Goal: Communication & Community: Answer question/provide support

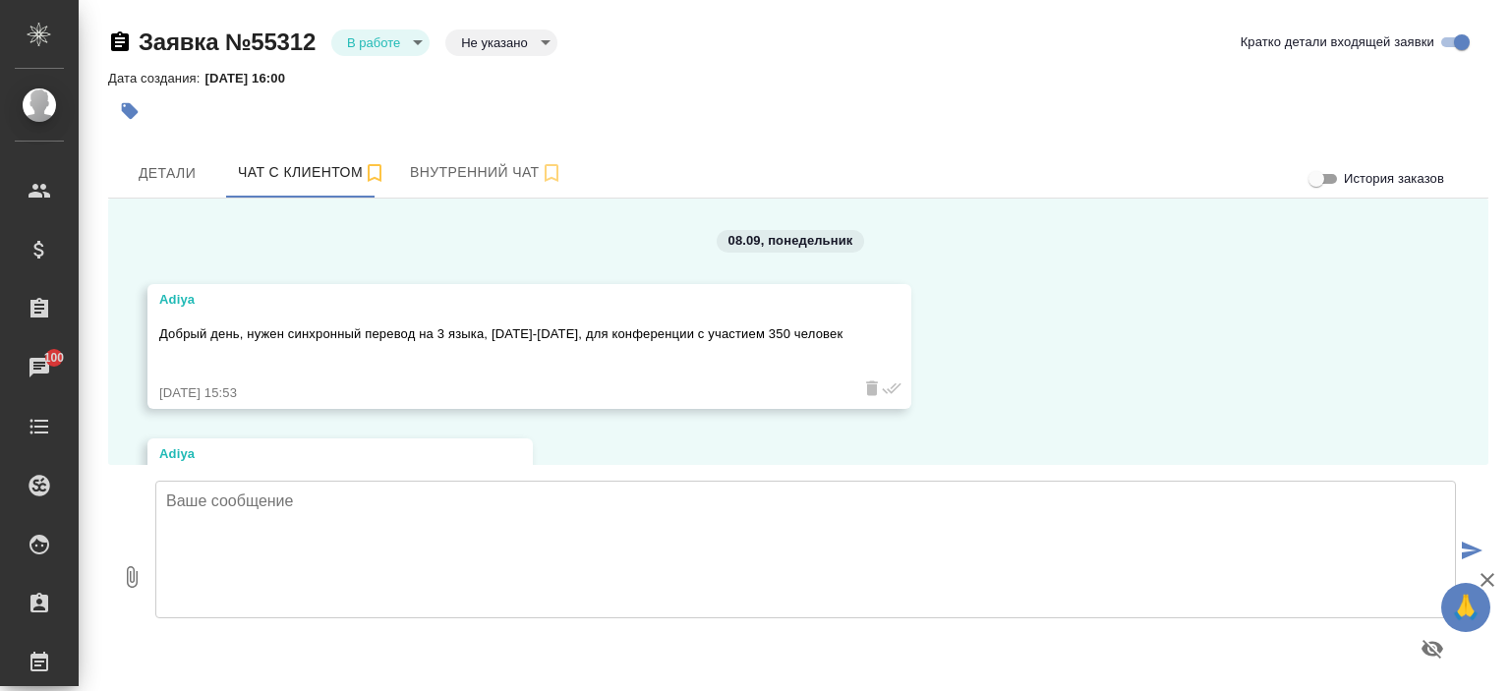
scroll to position [870, 0]
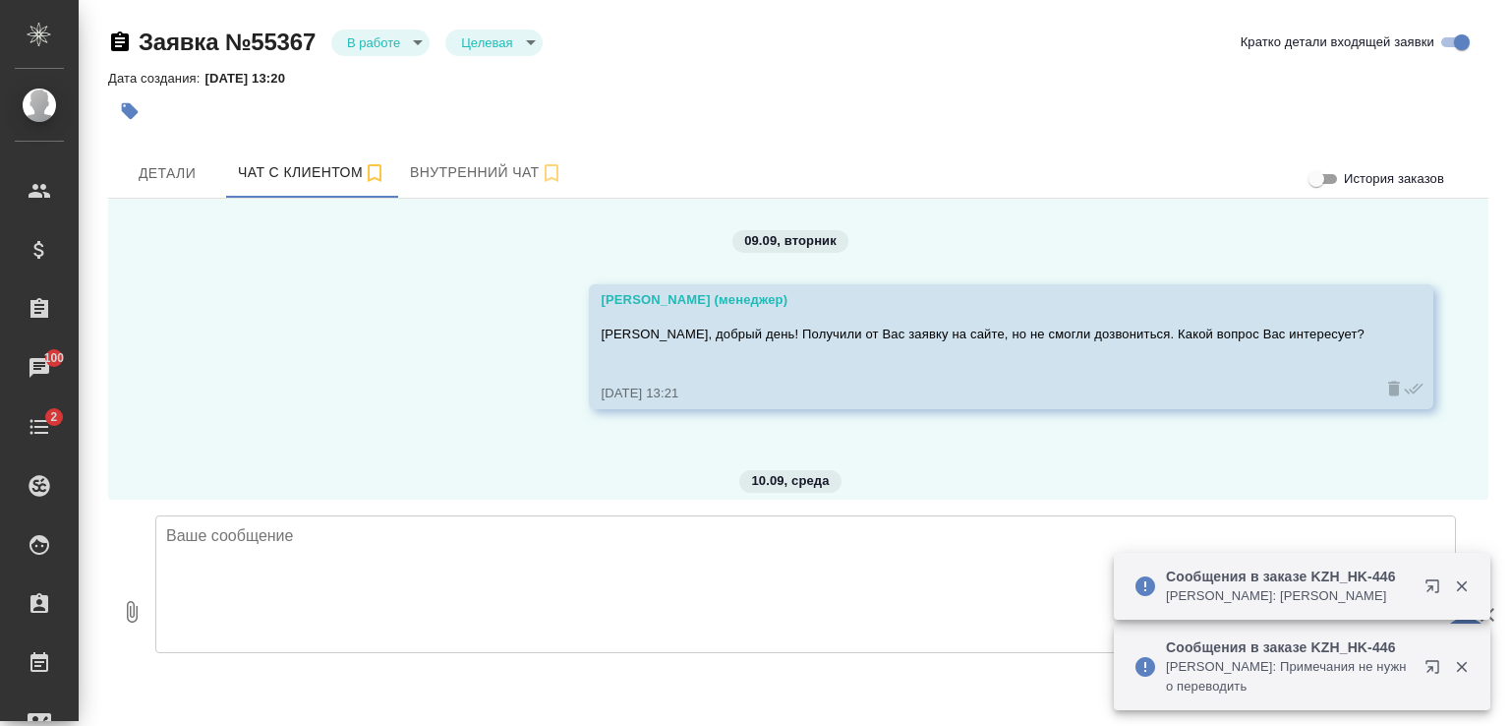
scroll to position [2678, 0]
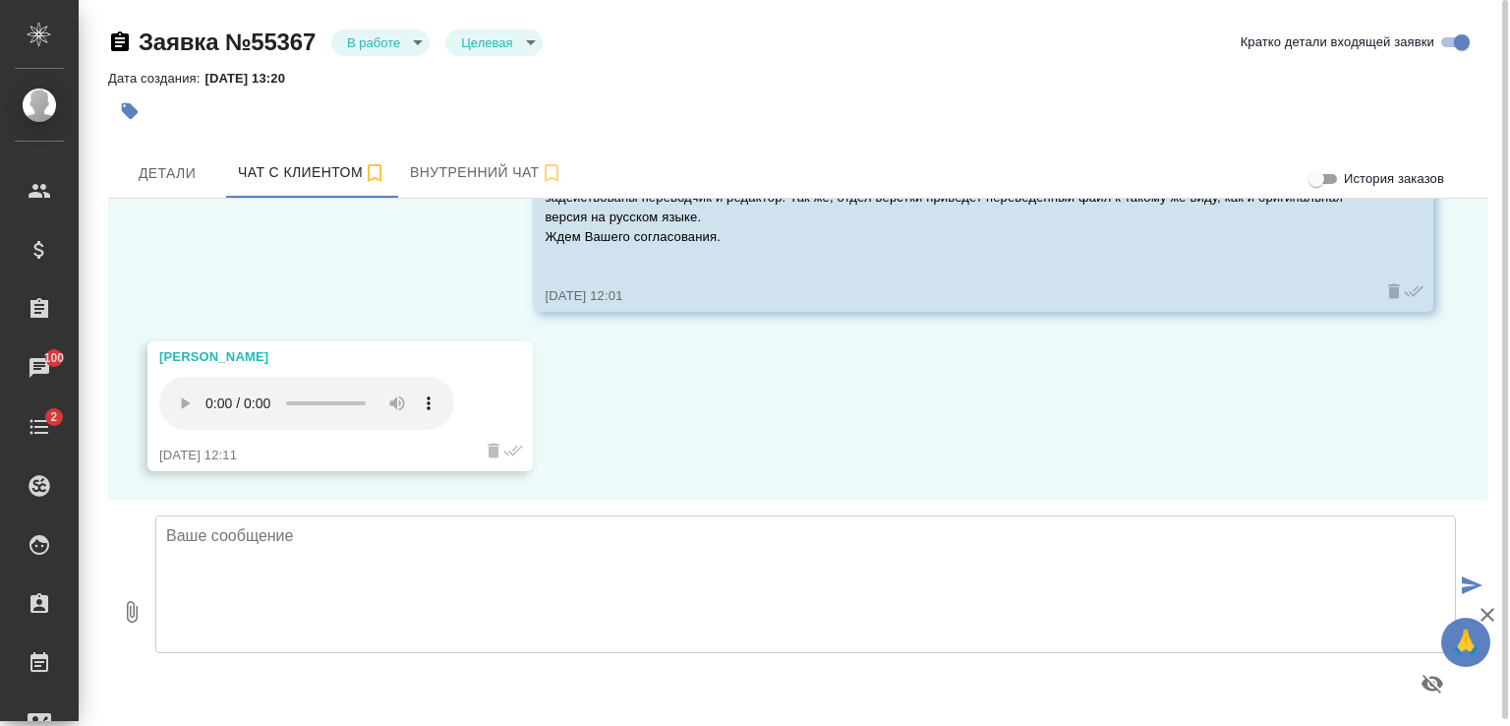
click at [440, 531] on textarea at bounding box center [805, 584] width 1301 height 138
type textarea "L"
type textarea "Да, верно, Алексей."
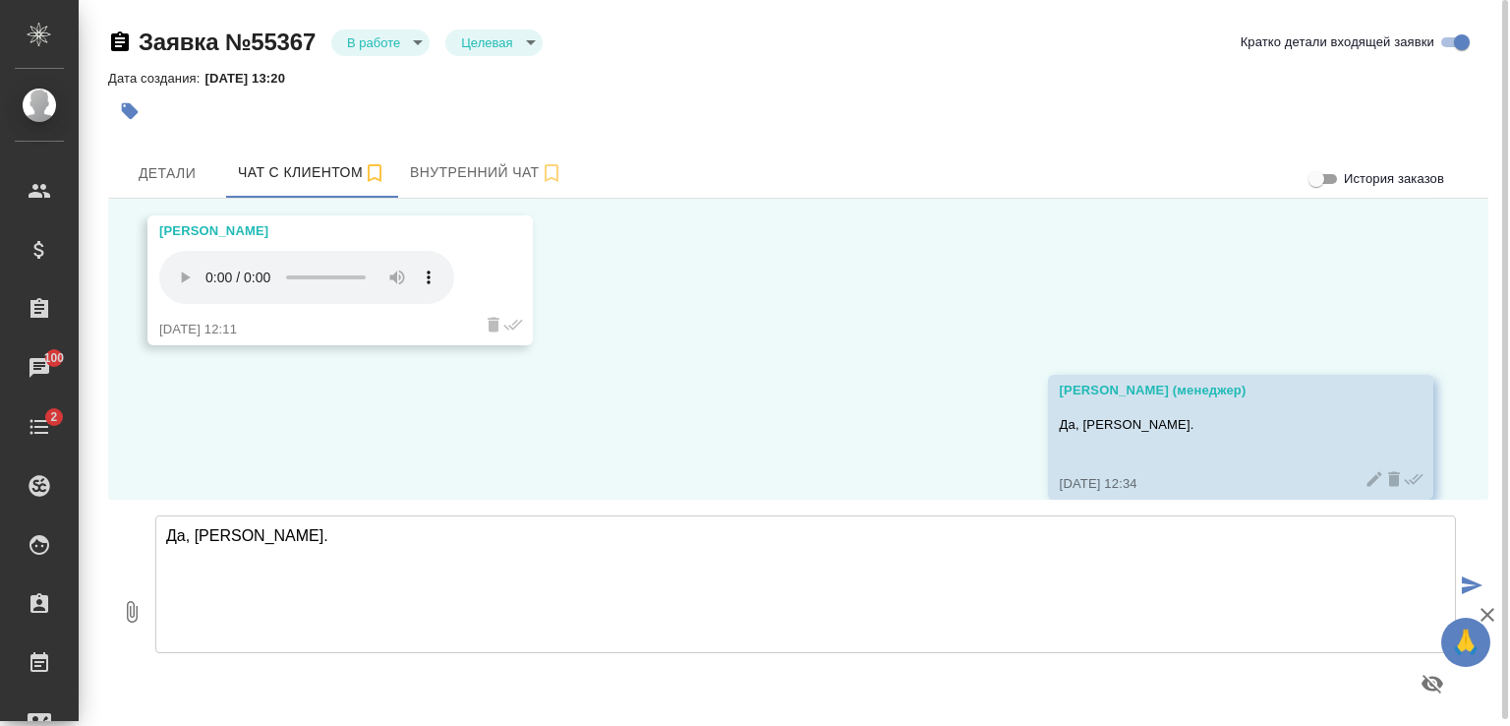
scroll to position [2834, 0]
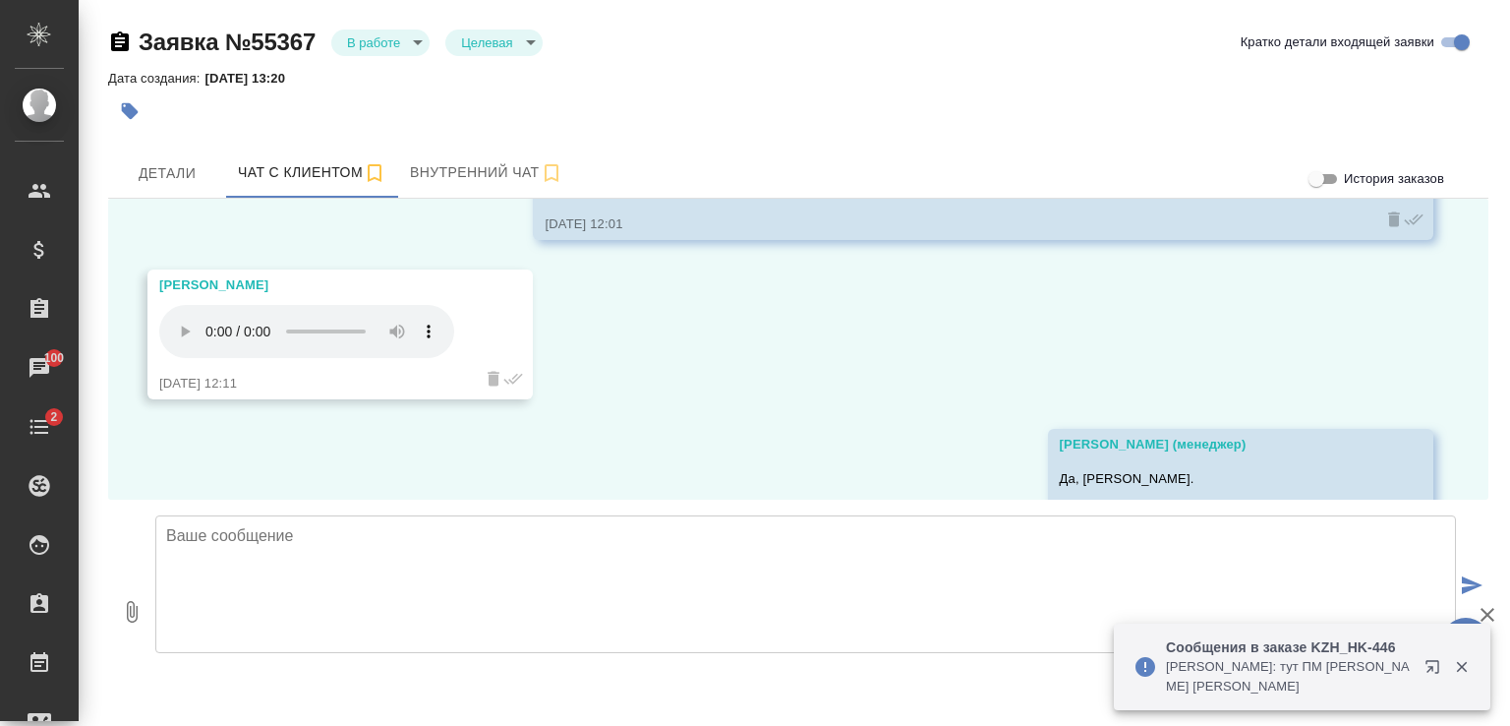
scroll to position [2834, 0]
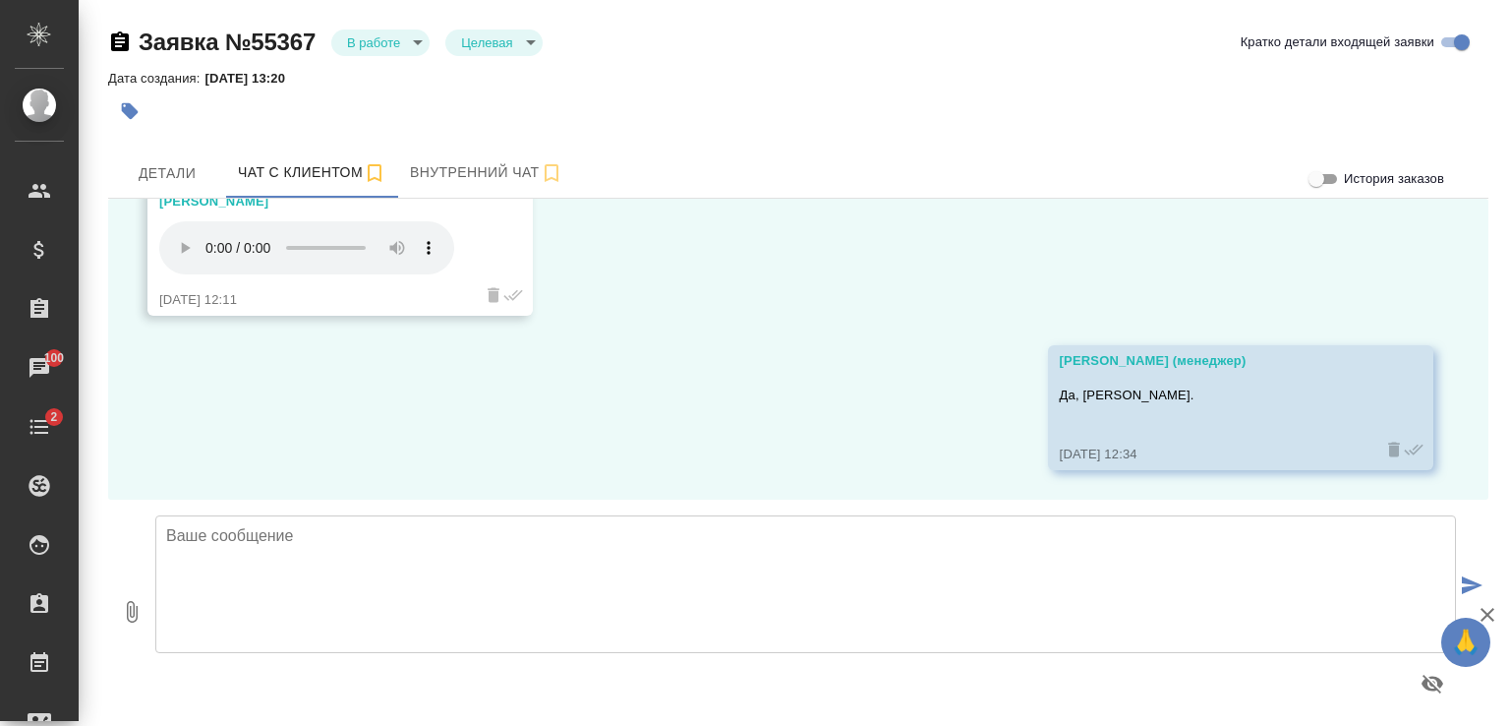
click at [505, 585] on textarea at bounding box center [805, 584] width 1301 height 138
type textarea "Если Вы готовы, мы можем переходить к следующему этапу."
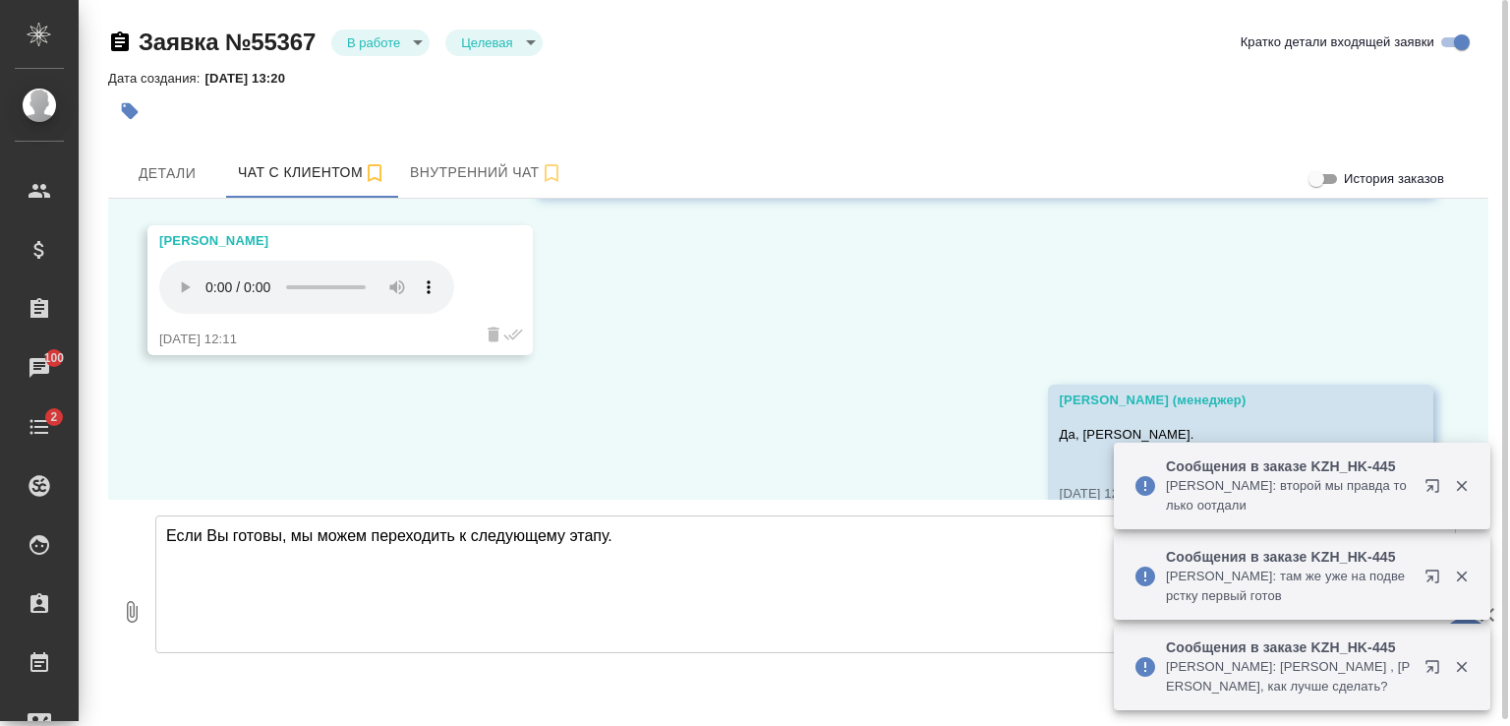
scroll to position [2791, 0]
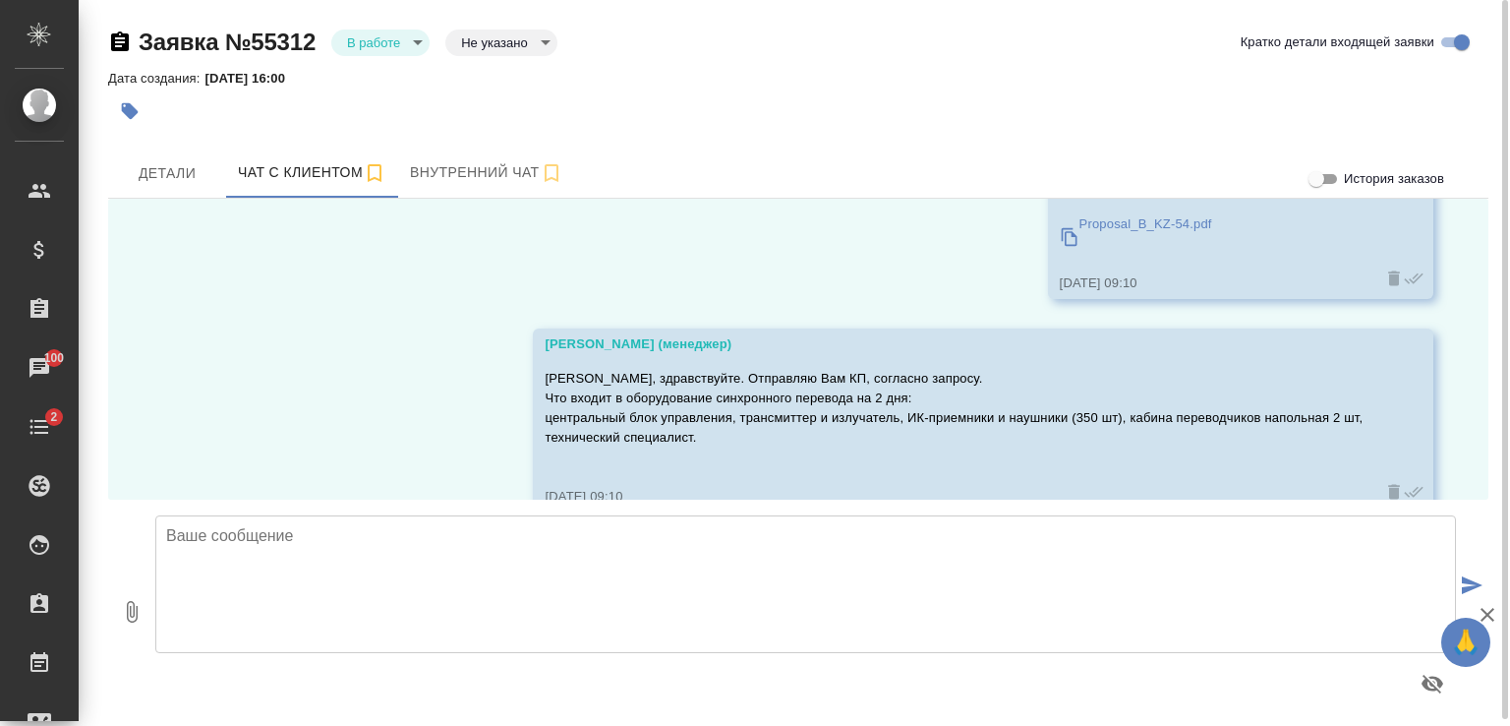
scroll to position [4326, 0]
